Goal: Complete application form

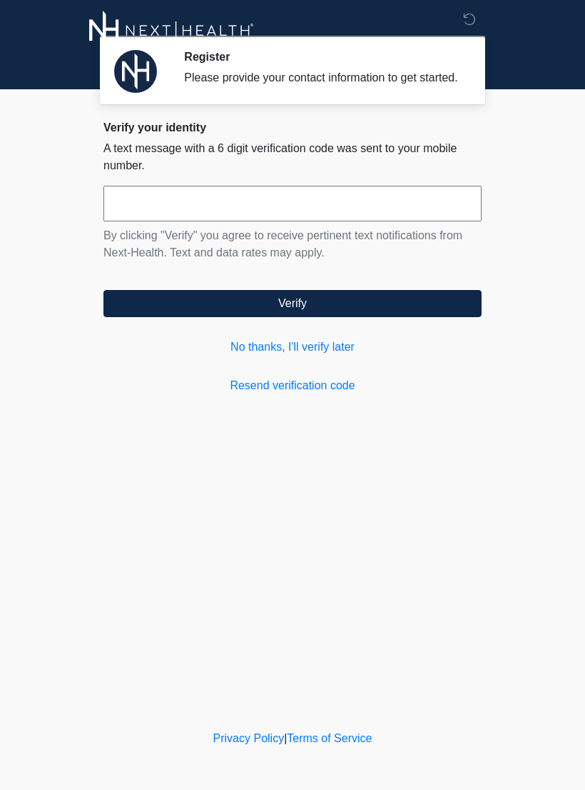
click at [428, 221] on input "text" at bounding box center [293, 204] width 378 height 36
type input "******"
click at [413, 317] on button "Verify" at bounding box center [293, 303] width 378 height 27
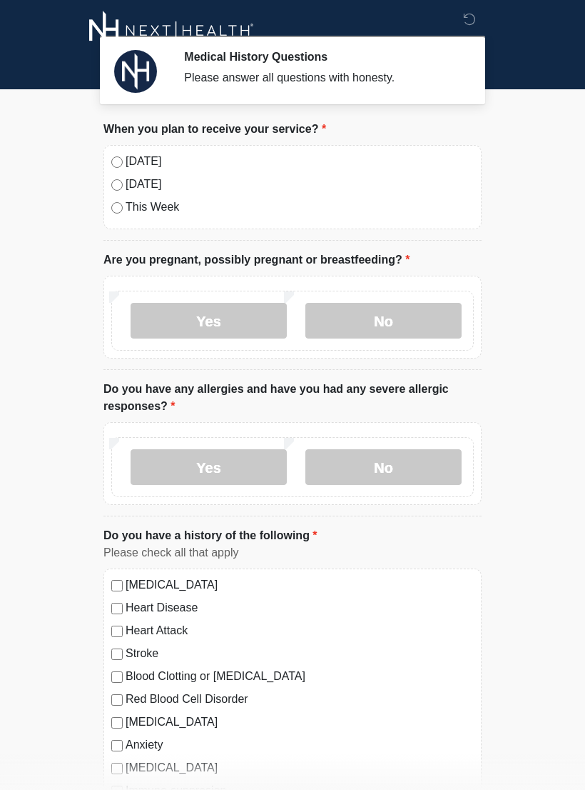
click at [152, 153] on label "[DATE]" at bounding box center [300, 161] width 348 height 17
click at [389, 331] on label "No" at bounding box center [384, 321] width 156 height 36
click at [415, 469] on label "No" at bounding box center [384, 467] width 156 height 36
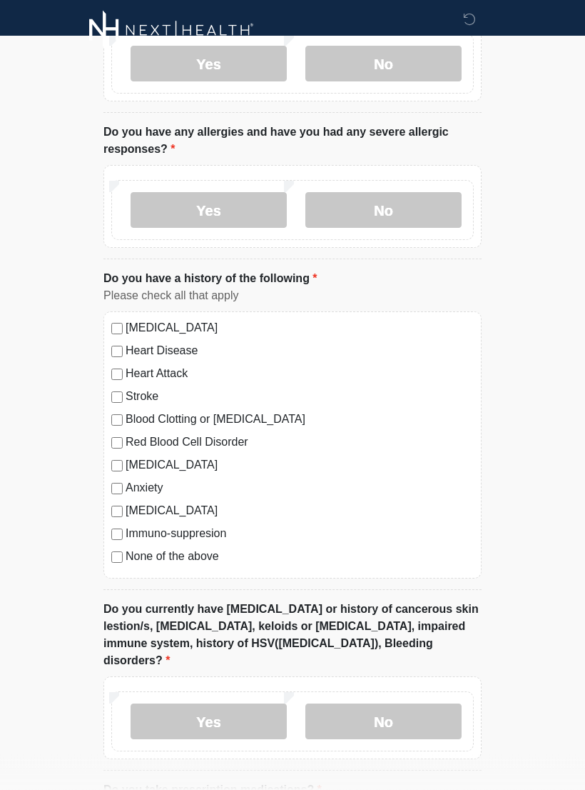
scroll to position [263, 0]
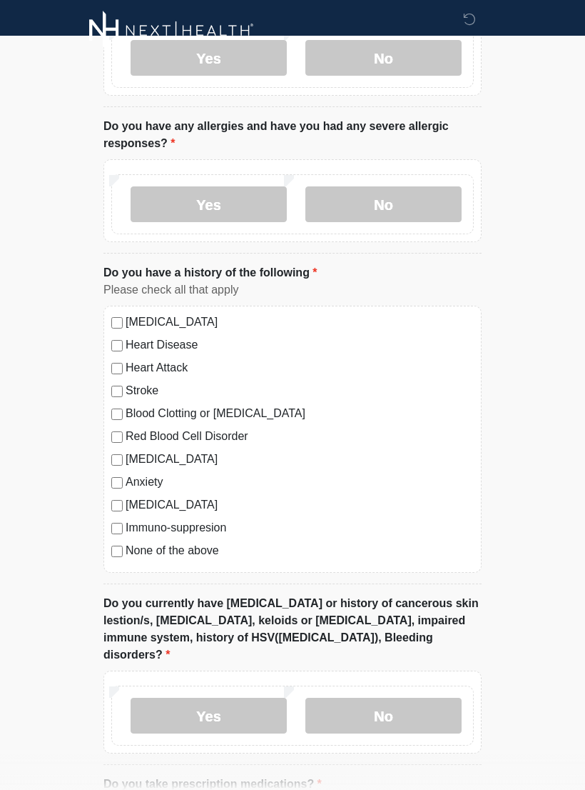
click at [201, 555] on label "None of the above" at bounding box center [300, 550] width 348 height 17
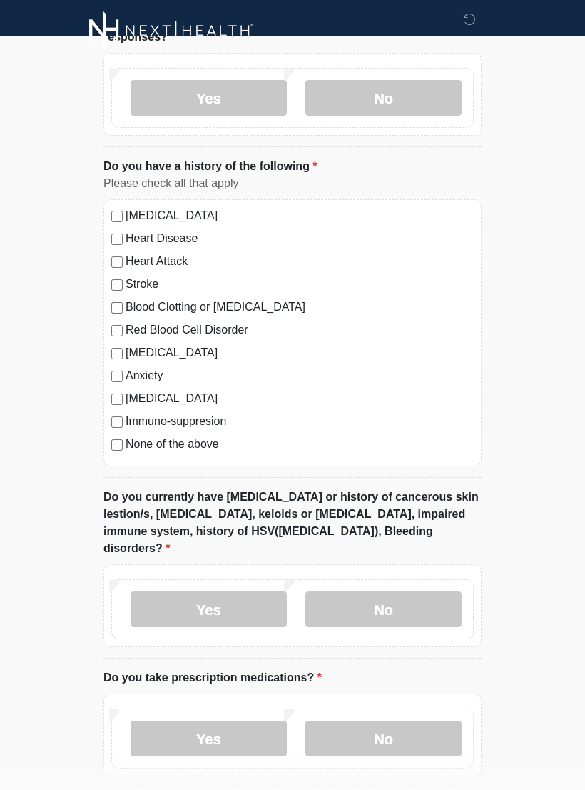
scroll to position [383, 0]
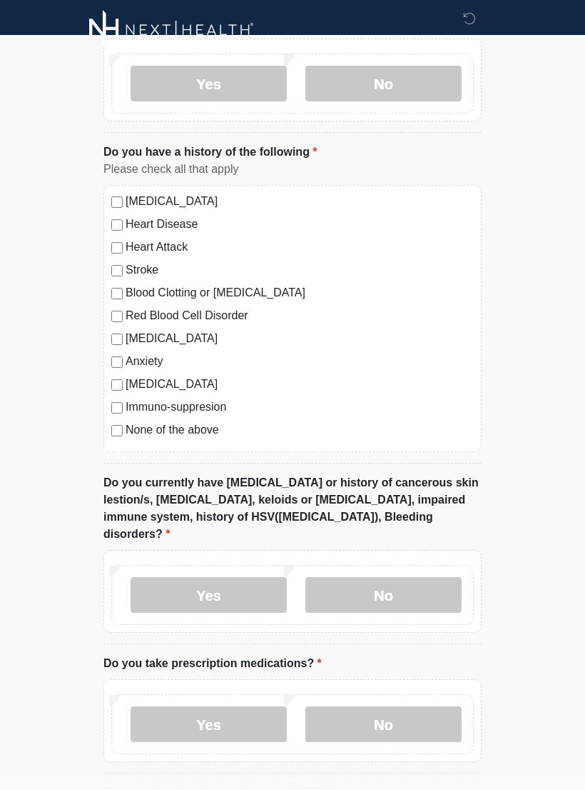
click at [373, 585] on label "No" at bounding box center [384, 596] width 156 height 36
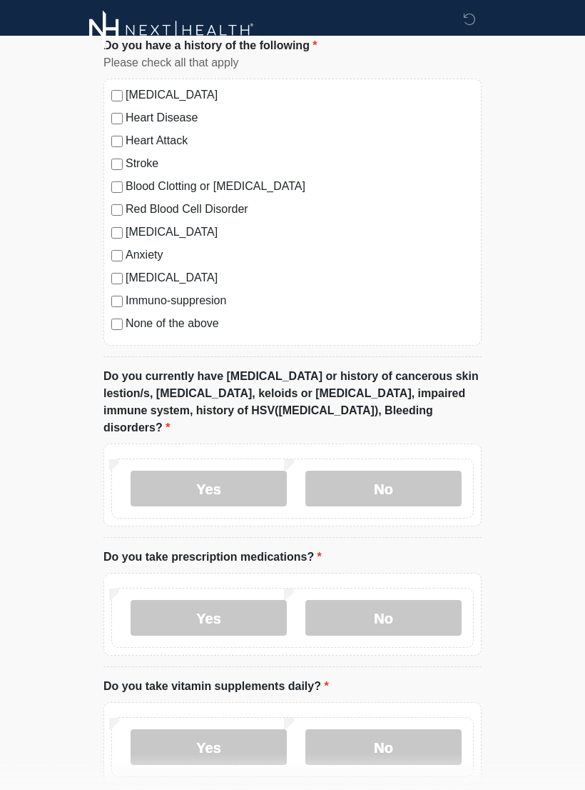
scroll to position [490, 0]
click at [414, 602] on label "No" at bounding box center [384, 618] width 156 height 36
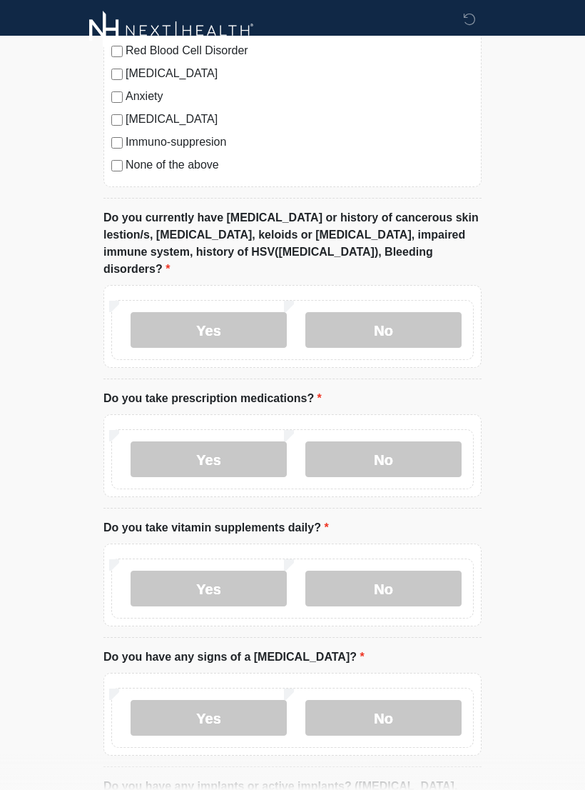
scroll to position [647, 0]
click at [237, 571] on label "Yes" at bounding box center [209, 589] width 156 height 36
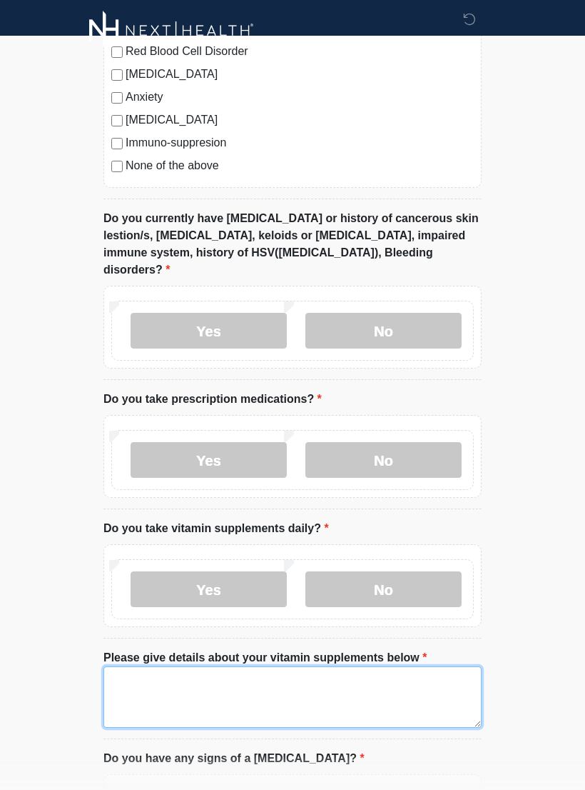
click at [293, 675] on textarea "Please give details about your vitamin supplements below" at bounding box center [293, 696] width 378 height 61
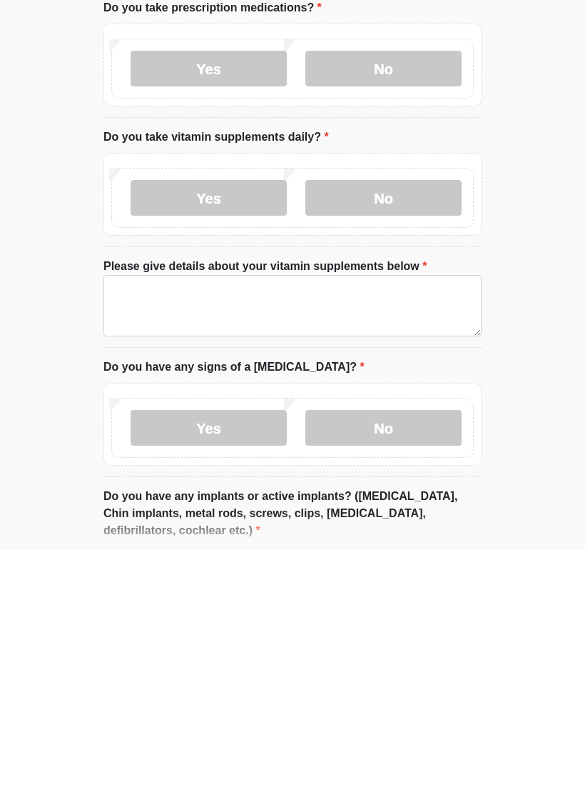
click at [373, 420] on label "No" at bounding box center [384, 438] width 156 height 36
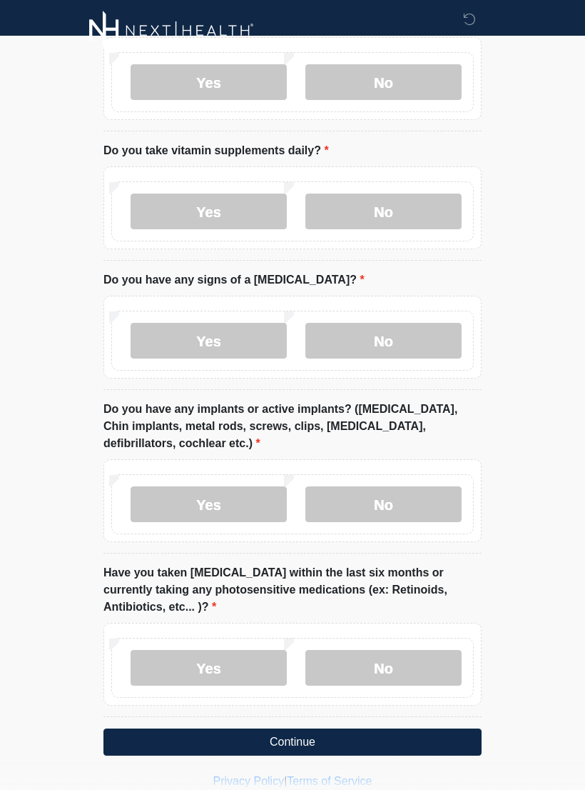
click at [242, 193] on label "Yes" at bounding box center [209, 211] width 156 height 36
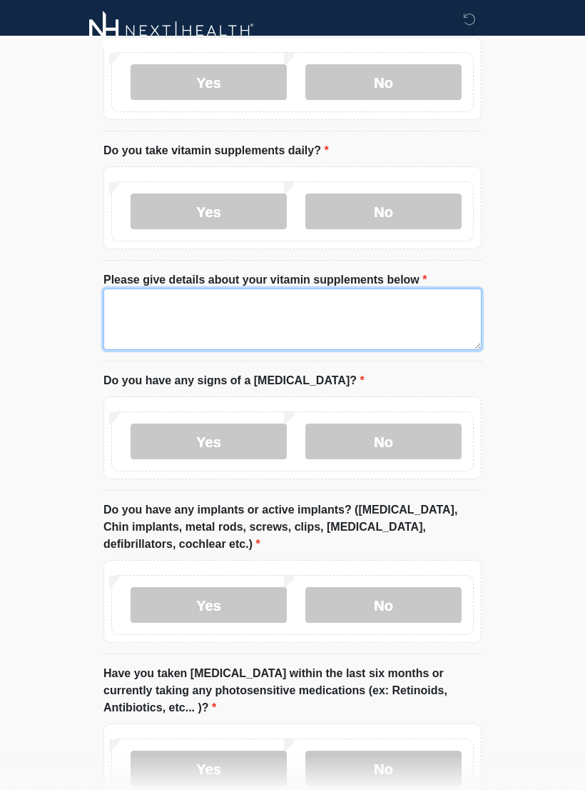
click at [380, 296] on textarea "Please give details about your vitamin supplements below" at bounding box center [293, 318] width 378 height 61
type textarea "**********"
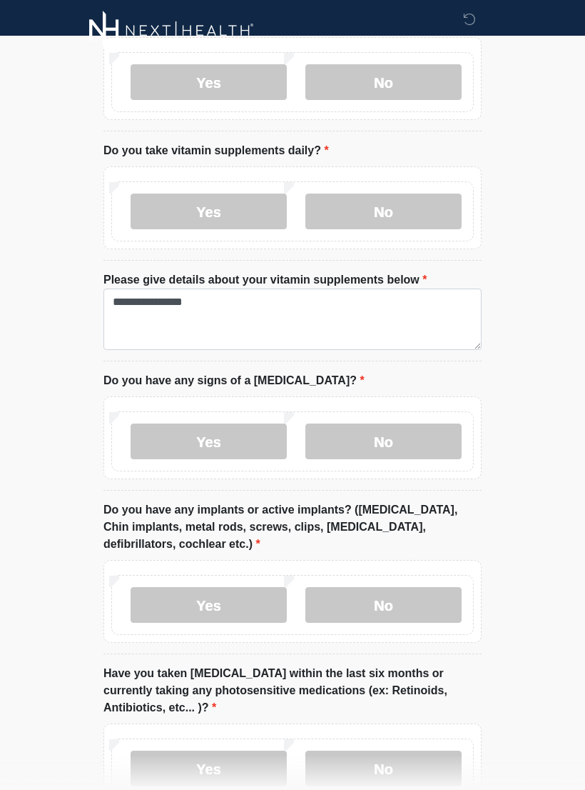
click at [419, 438] on label "No" at bounding box center [384, 441] width 156 height 36
click at [236, 587] on label "Yes" at bounding box center [209, 605] width 156 height 36
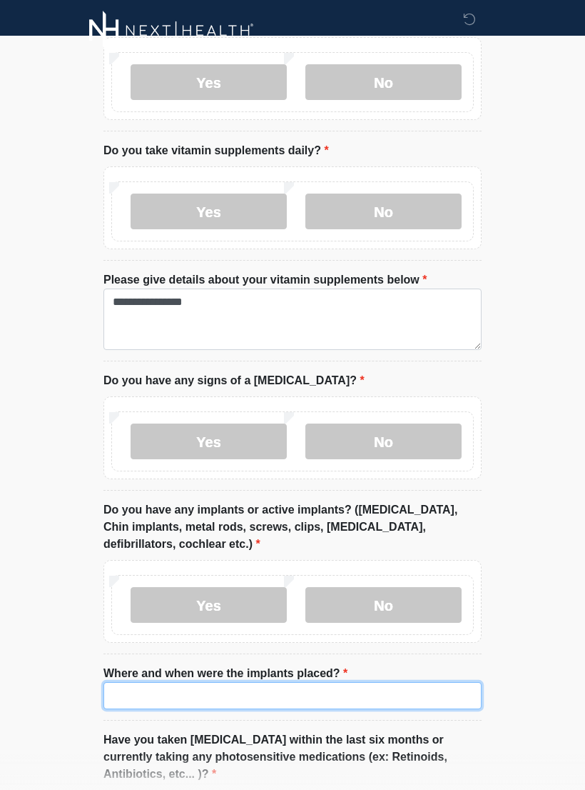
click at [305, 682] on input "Where and when were the implants placed?" at bounding box center [293, 695] width 378 height 27
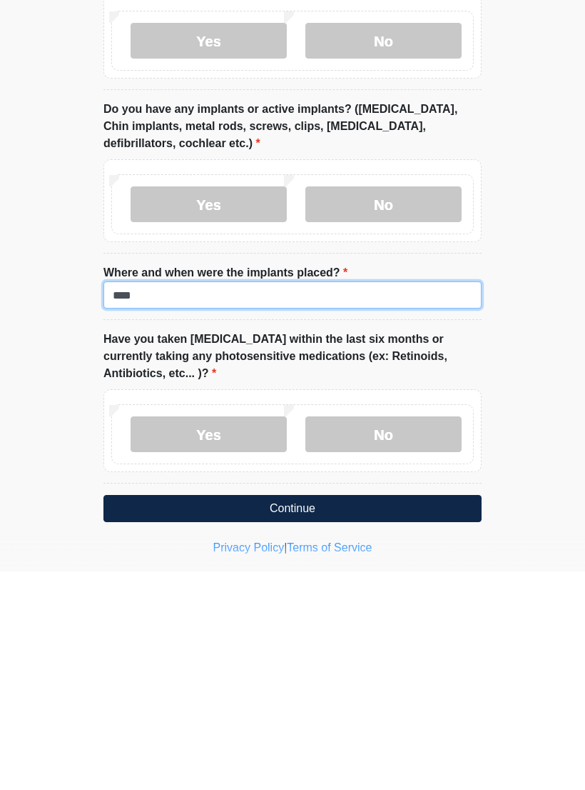
scroll to position [1214, 0]
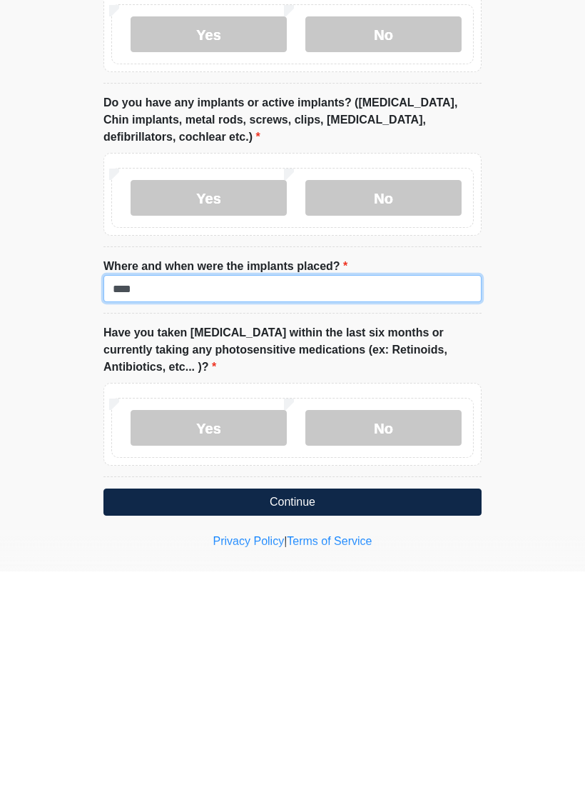
type input "****"
click at [415, 628] on label "No" at bounding box center [384, 646] width 156 height 36
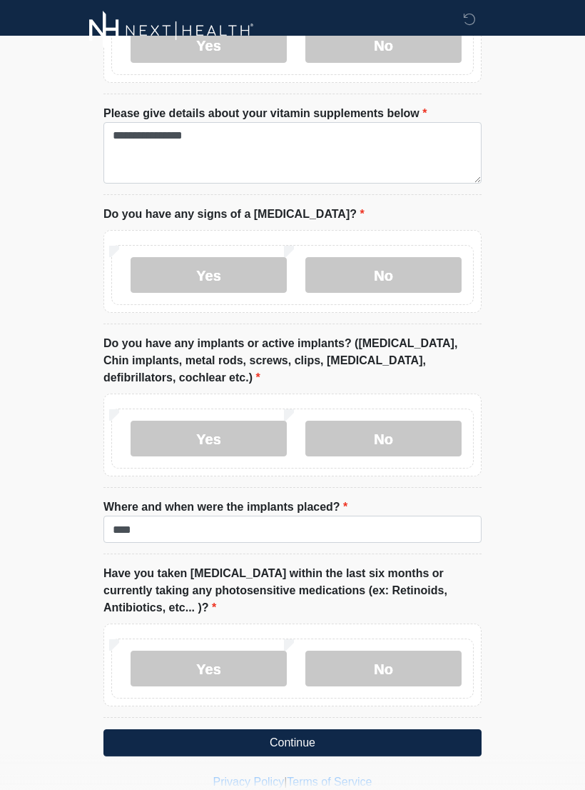
click at [344, 729] on button "Continue" at bounding box center [293, 742] width 378 height 27
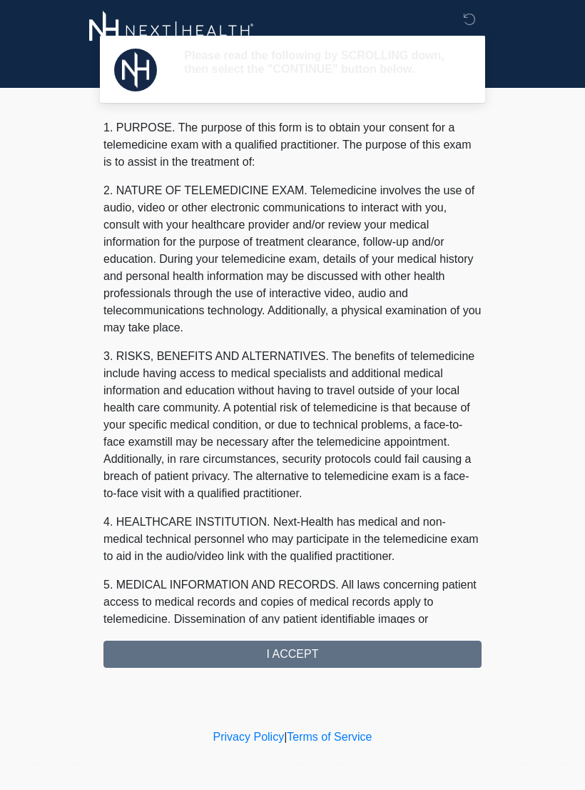
scroll to position [0, 0]
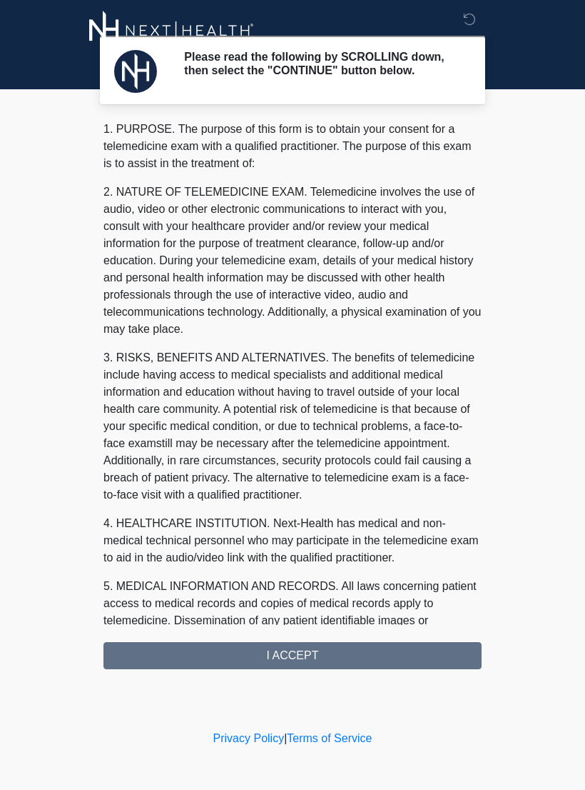
click at [377, 666] on div "1. PURPOSE. The purpose of this form is to obtain your consent for a telemedici…" at bounding box center [293, 395] width 378 height 548
click at [320, 667] on div "1. PURPOSE. The purpose of this form is to obtain your consent for a telemedici…" at bounding box center [293, 395] width 378 height 548
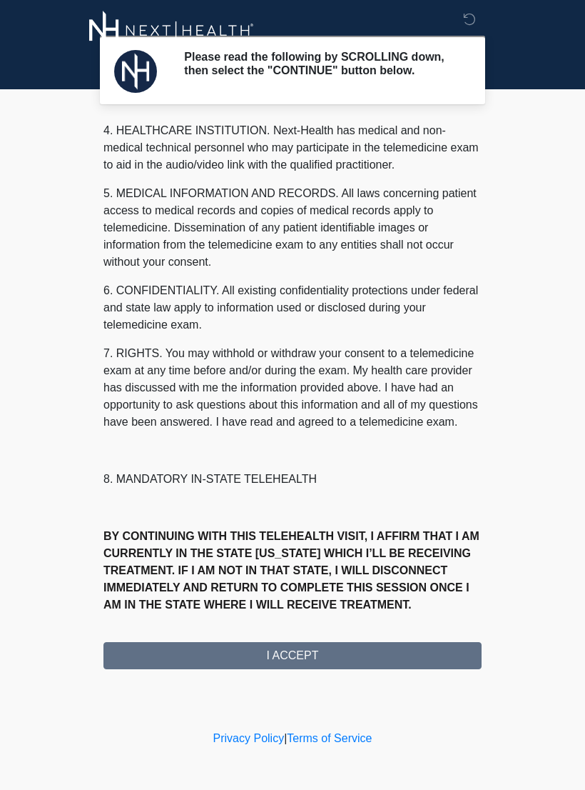
scroll to position [410, 0]
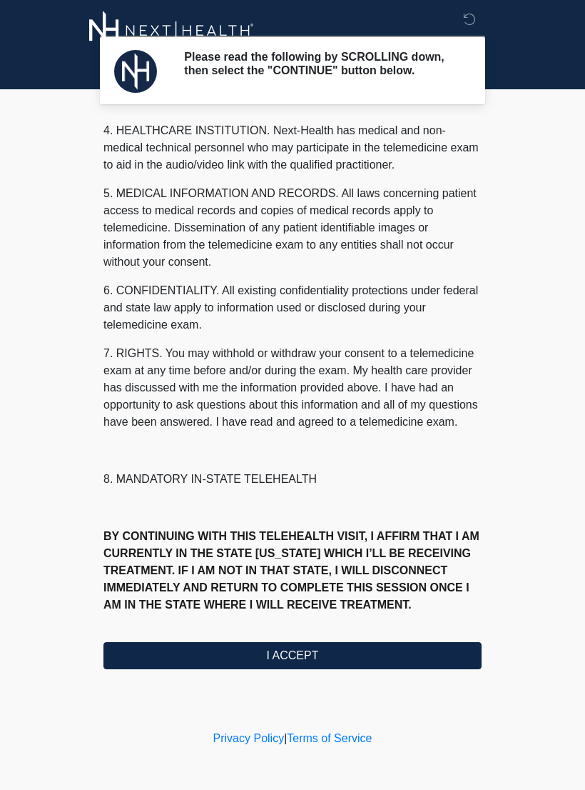
click at [298, 665] on button "I ACCEPT" at bounding box center [293, 655] width 378 height 27
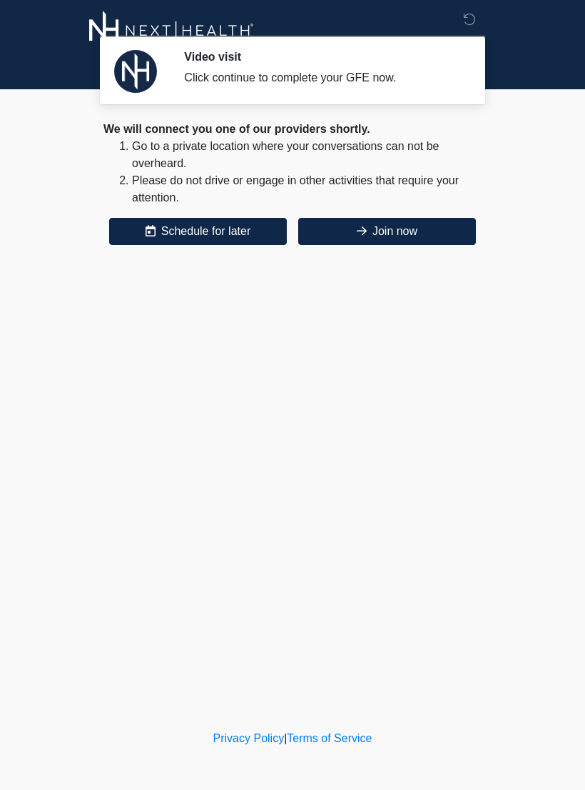
click at [428, 233] on button "Join now" at bounding box center [387, 231] width 178 height 27
